Goal: Find specific page/section: Find specific page/section

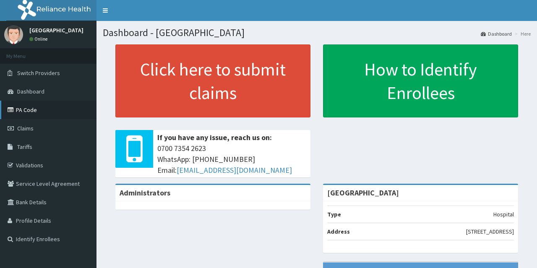
click at [24, 115] on link "PA Code" at bounding box center [48, 110] width 97 height 18
click at [36, 152] on link "Tariffs" at bounding box center [48, 147] width 97 height 18
click at [10, 155] on link "Tariffs" at bounding box center [48, 147] width 97 height 18
